Goal: Navigation & Orientation: Find specific page/section

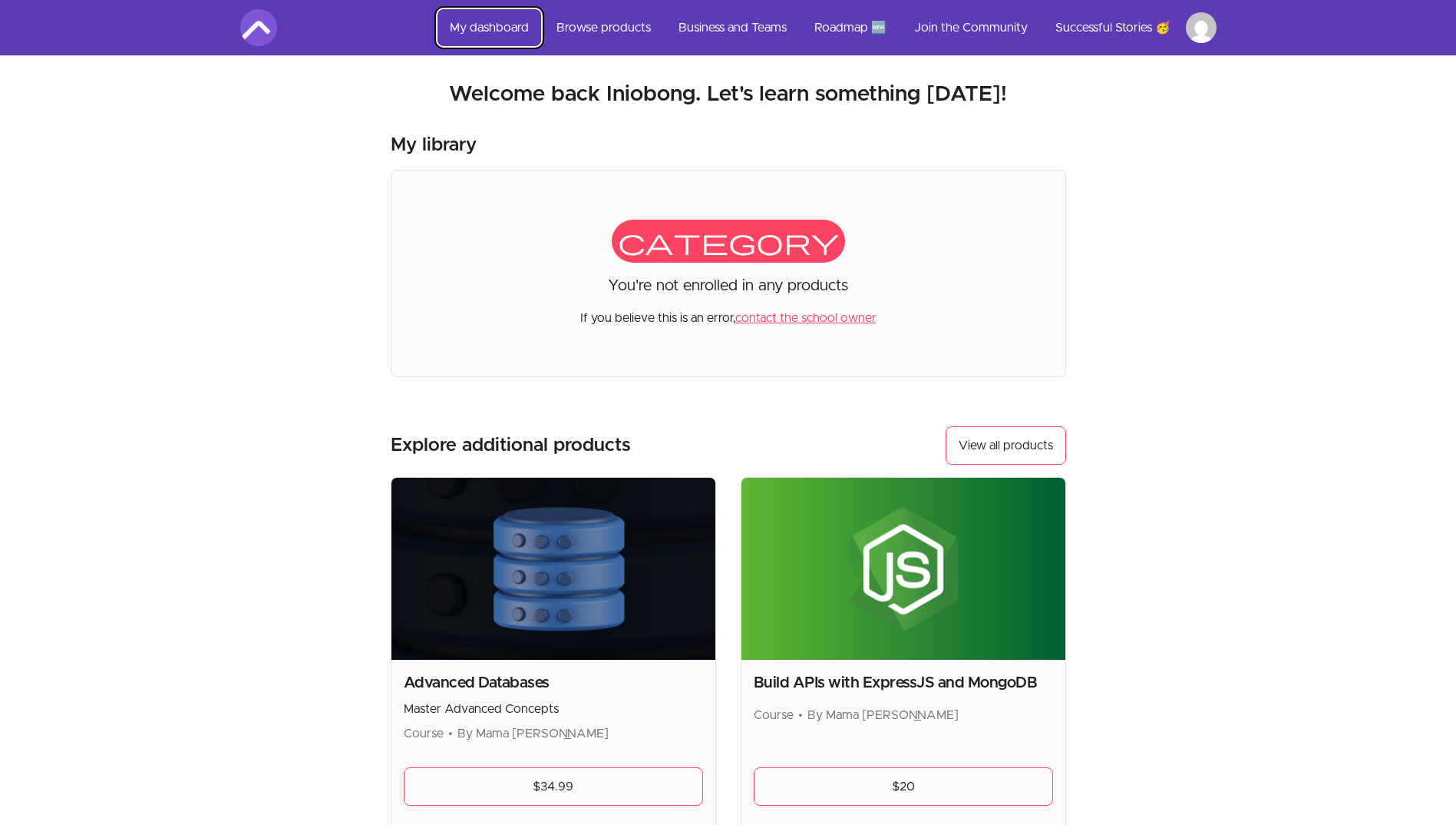
click at [464, 27] on link "My dashboard" at bounding box center [490, 27] width 104 height 37
click at [253, 26] on img at bounding box center [259, 27] width 37 height 37
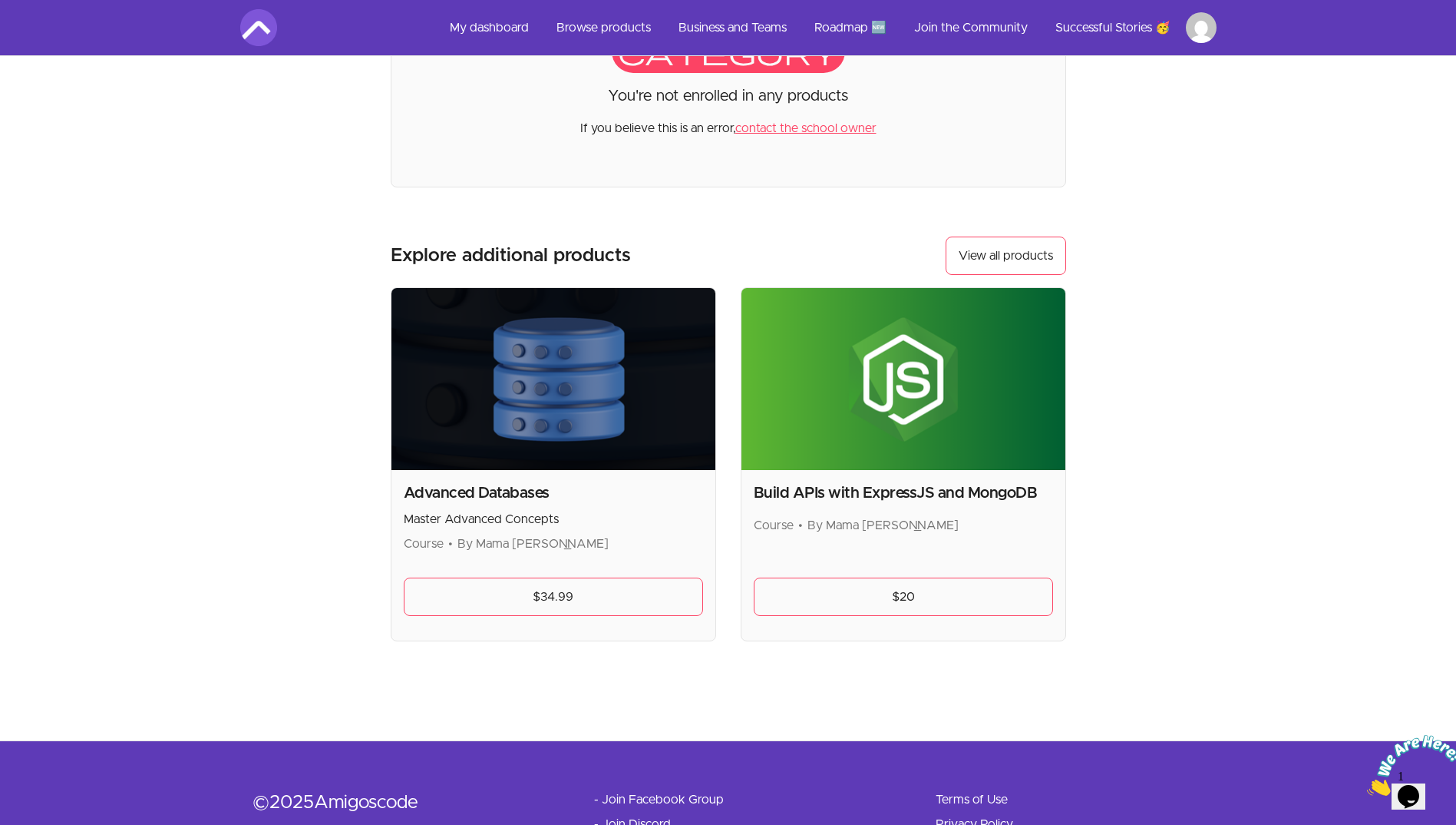
scroll to position [192, 0]
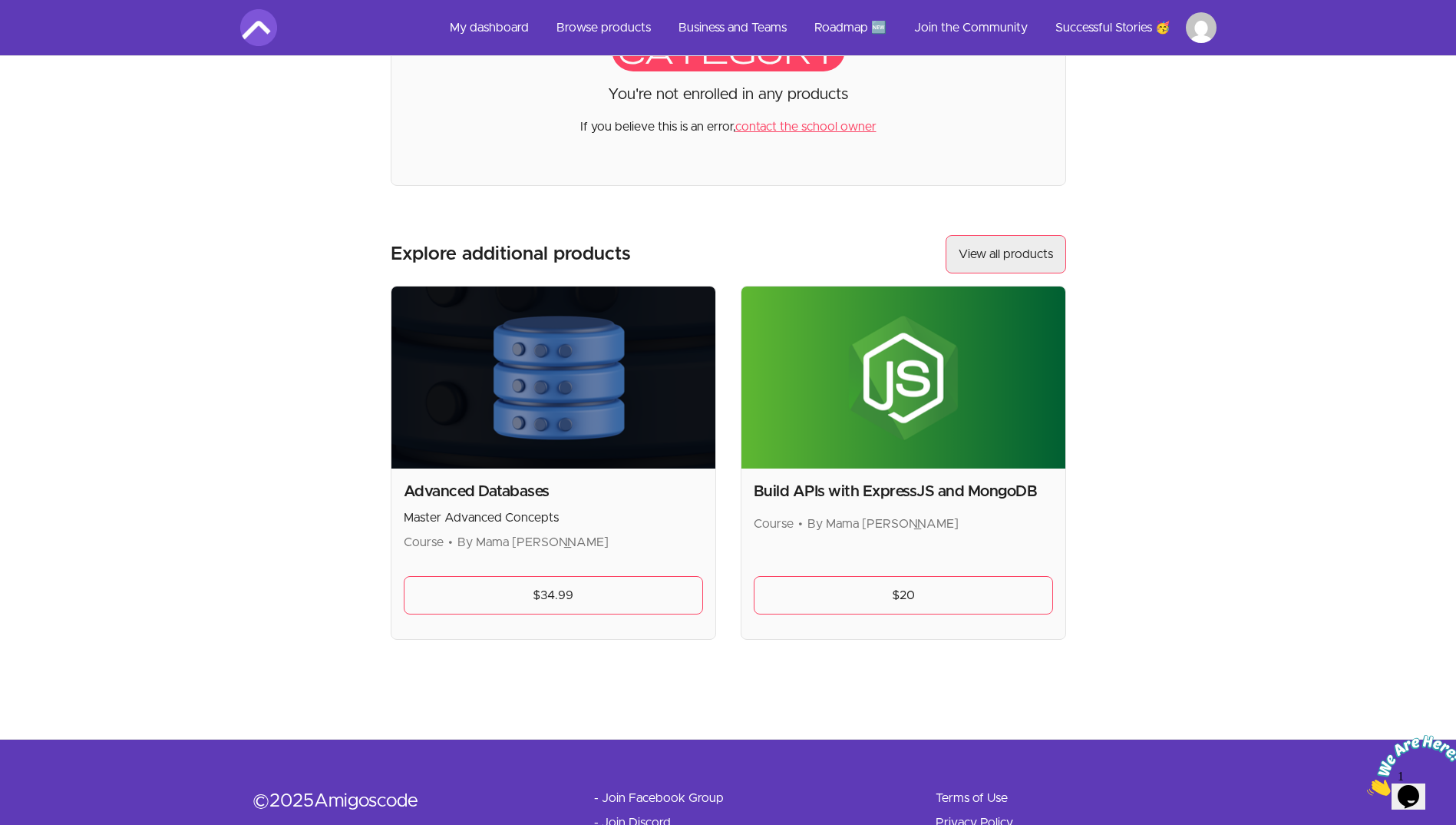
click at [957, 250] on button "View all products" at bounding box center [1006, 254] width 121 height 39
